Goal: Task Accomplishment & Management: Use online tool/utility

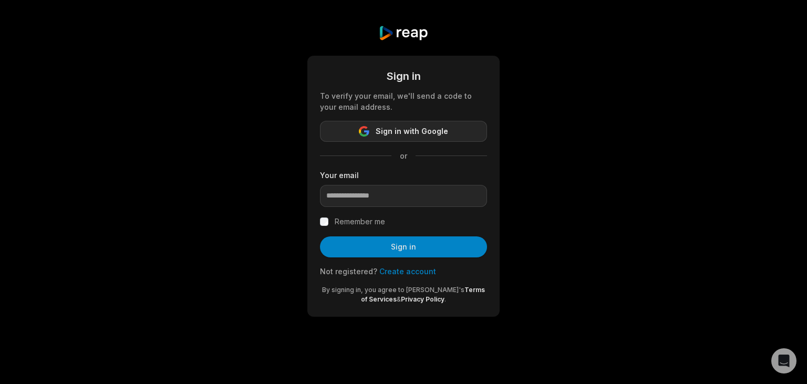
click at [366, 126] on button "Sign in with Google" at bounding box center [403, 131] width 167 height 21
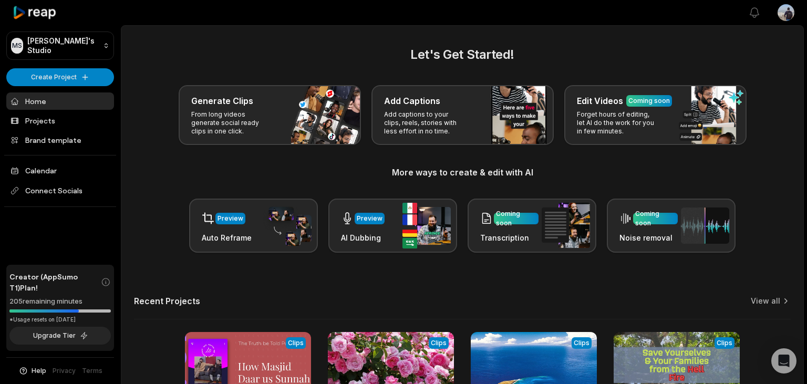
click at [385, 41] on main "Let's Get Started! Generate Clips From long videos generate social ready clips …" at bounding box center [462, 258] width 682 height 465
